Goal: Information Seeking & Learning: Learn about a topic

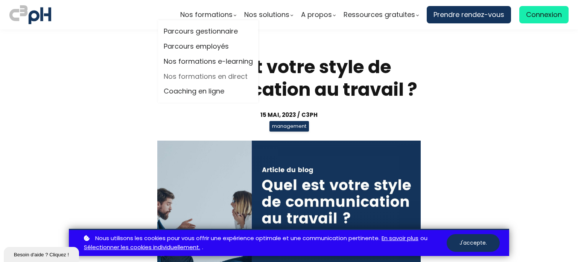
click at [208, 77] on link "Nos formations en direct" at bounding box center [208, 76] width 89 height 11
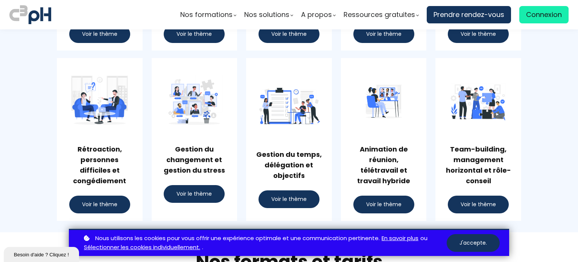
scroll to position [602, 0]
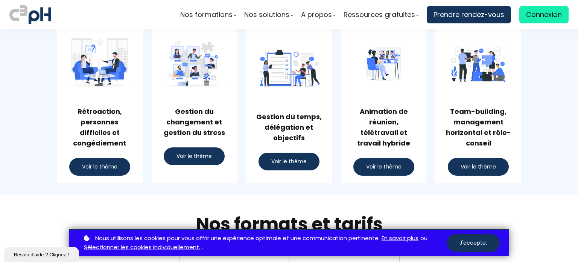
click at [295, 158] on span "Voir le thème" at bounding box center [288, 161] width 35 height 8
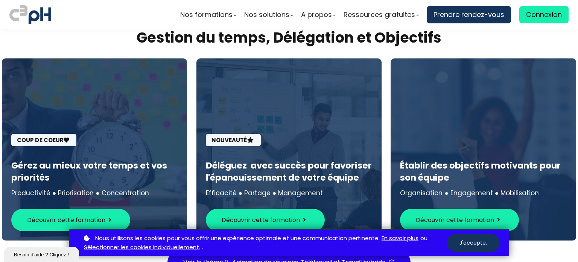
scroll to position [3388, 0]
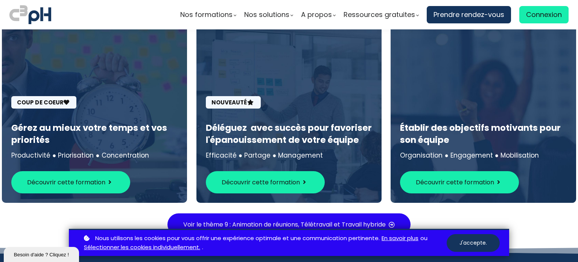
click at [84, 177] on span "Découvrir cette formation" at bounding box center [66, 181] width 78 height 9
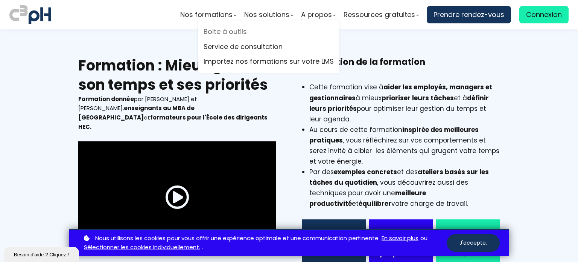
click at [225, 29] on link "Boite à outils" at bounding box center [269, 31] width 130 height 11
